Goal: Task Accomplishment & Management: Manage account settings

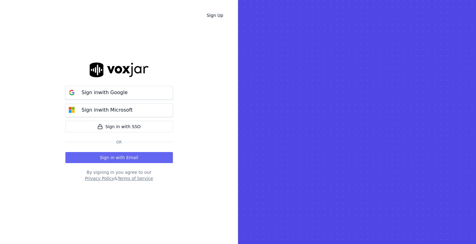
click at [288, 225] on rect at bounding box center [357, 122] width 238 height 244
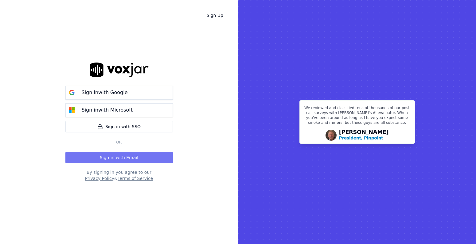
click at [113, 157] on button "Sign in with Email" at bounding box center [118, 157] width 107 height 11
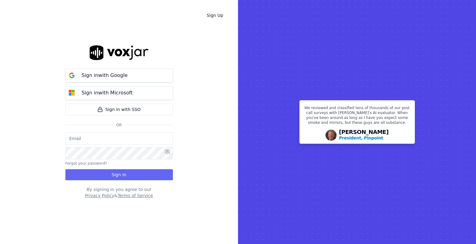
click at [86, 138] on input "email" at bounding box center [118, 139] width 107 height 12
paste input "[EMAIL_ADDRESS][DOMAIN_NAME]"
click at [185, 217] on div "Sign Up Sign in with Google Sign in with Microsoft Sign in with SSO Or [EMAIL_A…" at bounding box center [119, 122] width 238 height 244
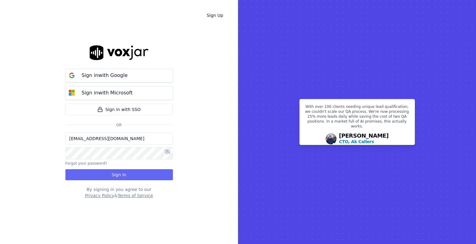
click at [141, 176] on button "Sign In" at bounding box center [118, 174] width 107 height 11
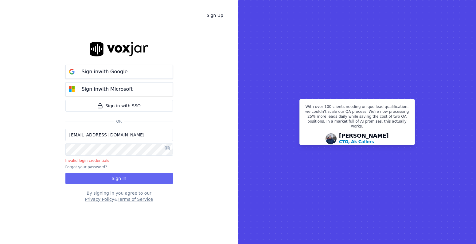
click at [167, 148] on icon at bounding box center [167, 148] width 6 height 5
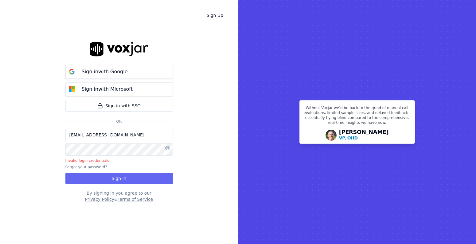
drag, startPoint x: 142, startPoint y: 217, endPoint x: 120, endPoint y: 196, distance: 30.4
click at [142, 217] on div "Sign in with Google Sign in with Microsoft Sign in with SSO Or [EMAIL_ADDRESS][…" at bounding box center [118, 122] width 107 height 225
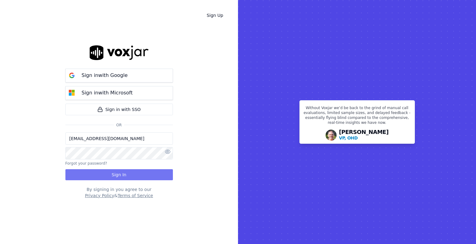
click at [105, 176] on button "Sign In" at bounding box center [118, 174] width 107 height 11
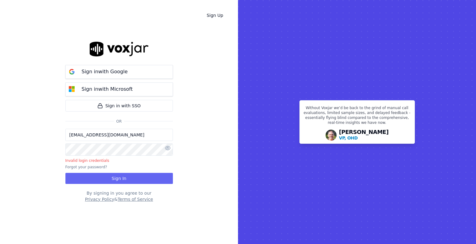
drag, startPoint x: 120, startPoint y: 219, endPoint x: 111, endPoint y: 207, distance: 15.8
click at [120, 219] on div "Sign in with Google Sign in with Microsoft Sign in with SSO Or [EMAIL_ADDRESS][…" at bounding box center [118, 122] width 107 height 225
drag, startPoint x: 129, startPoint y: 136, endPoint x: 85, endPoint y: 140, distance: 43.8
click at [85, 140] on input "[EMAIL_ADDRESS][DOMAIN_NAME]" at bounding box center [118, 135] width 107 height 12
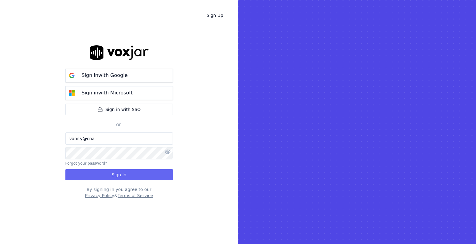
type input "[EMAIL_ADDRESS][DOMAIN_NAME]"
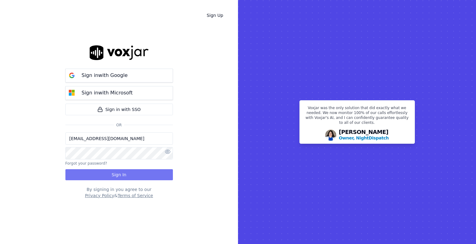
click at [135, 175] on button "Sign In" at bounding box center [118, 174] width 107 height 11
